Goal: Task Accomplishment & Management: Understand process/instructions

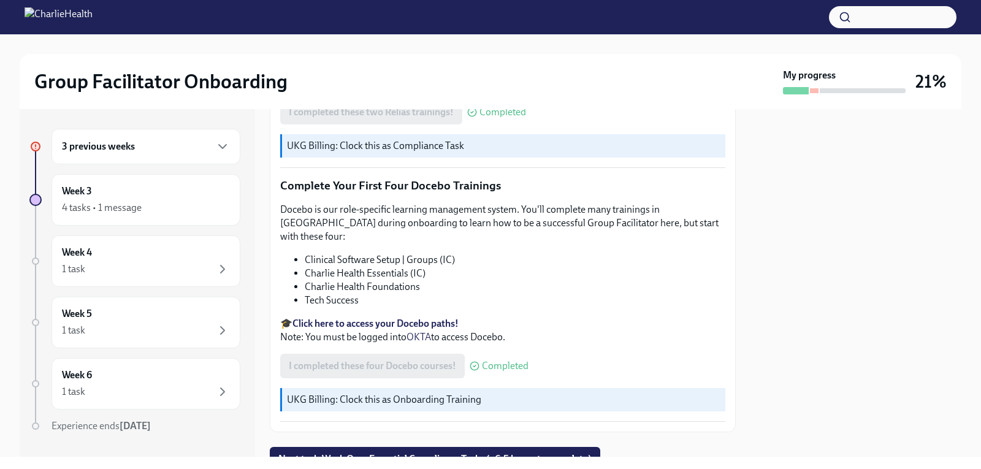
scroll to position [1647, 0]
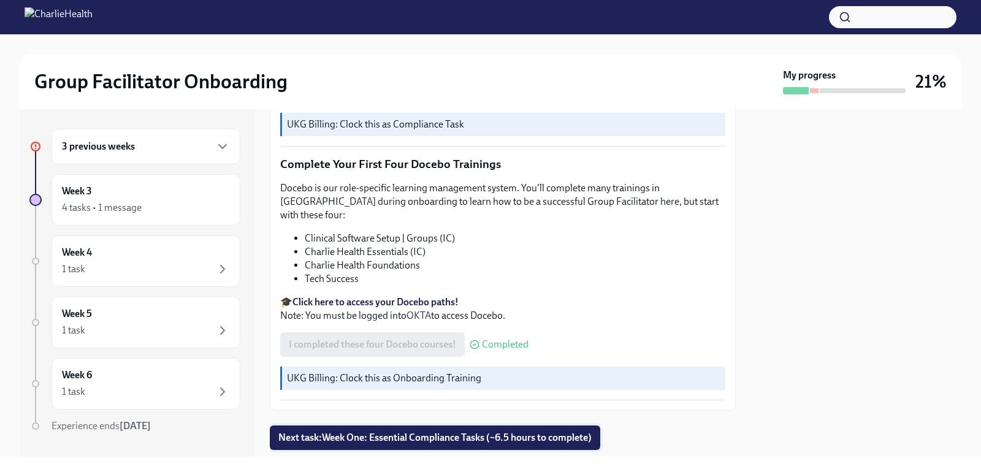
click at [535, 432] on span "Next task : Week One: Essential Compliance Tasks (~6.5 hours to complete)" at bounding box center [434, 438] width 313 height 12
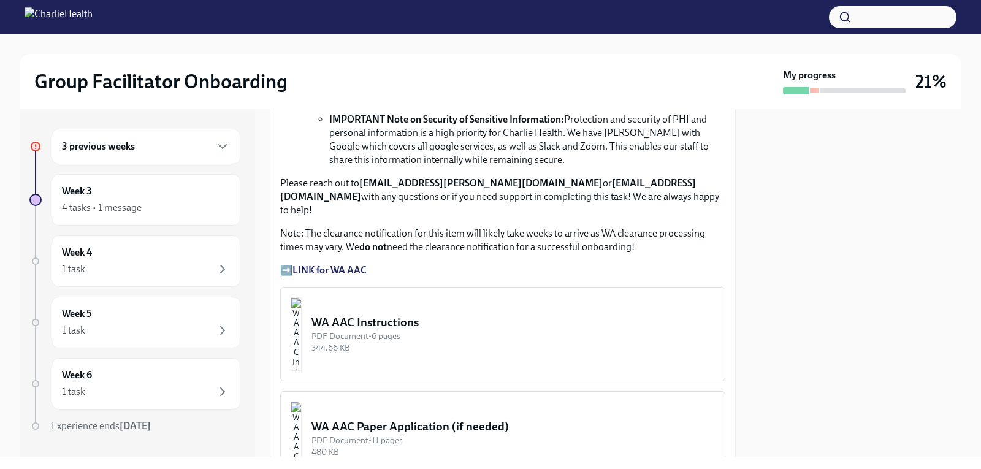
scroll to position [981, 0]
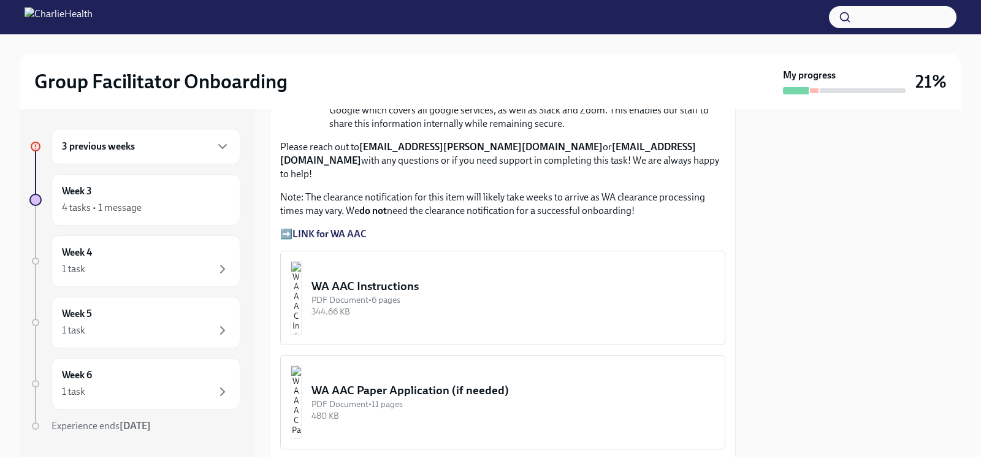
click at [302, 262] on img "button" at bounding box center [296, 298] width 11 height 74
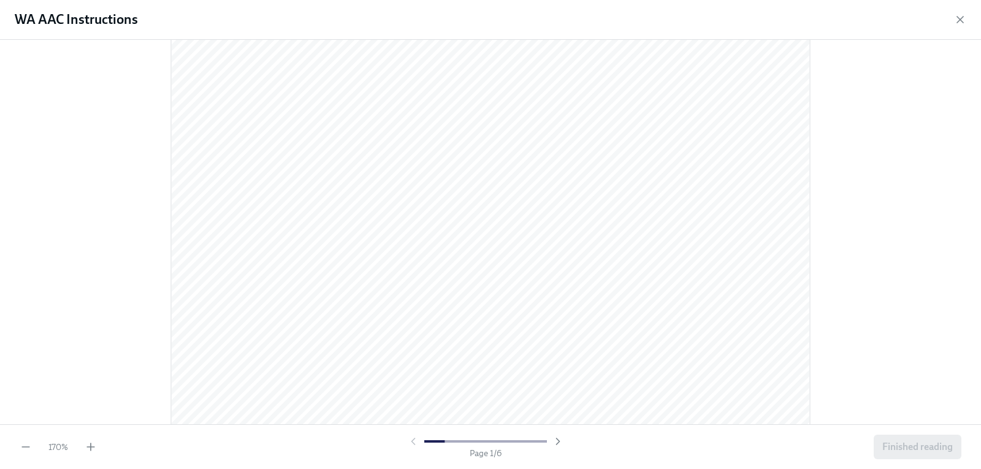
scroll to position [307, 0]
click at [557, 441] on icon "button" at bounding box center [558, 441] width 12 height 12
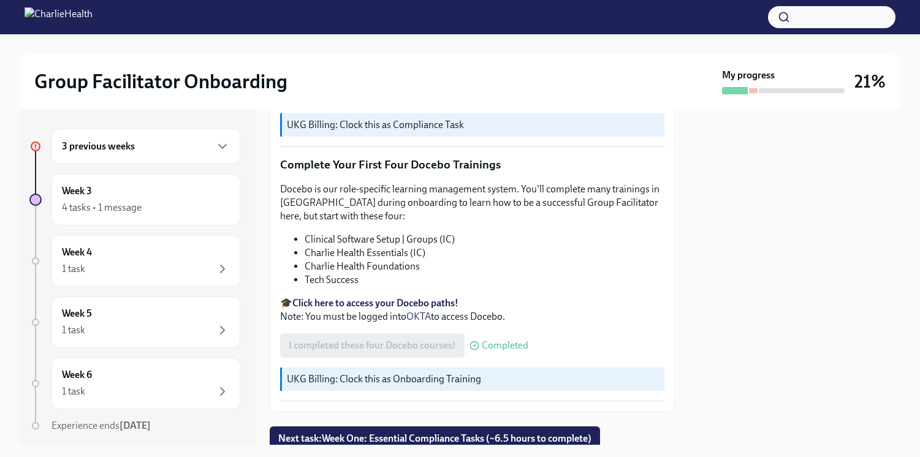
scroll to position [1547, 0]
